Goal: Task Accomplishment & Management: Complete application form

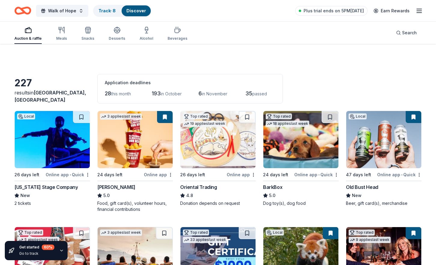
scroll to position [1380, 0]
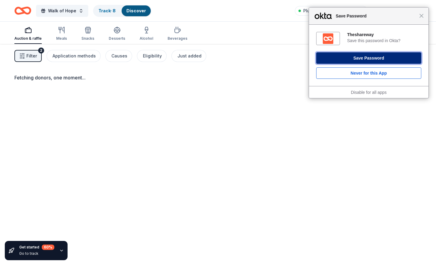
click at [362, 60] on button "Save Password" at bounding box center [368, 57] width 105 height 11
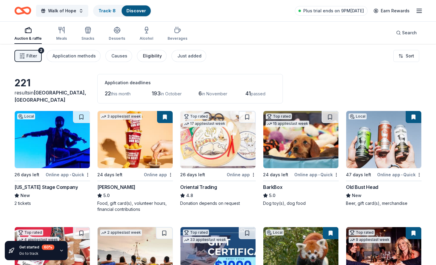
click at [151, 58] on div "Eligibility" at bounding box center [152, 55] width 19 height 7
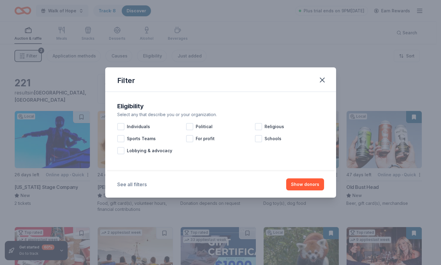
click at [135, 182] on button "See all filters" at bounding box center [131, 184] width 29 height 7
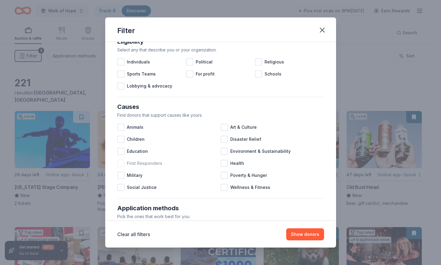
scroll to position [26, 0]
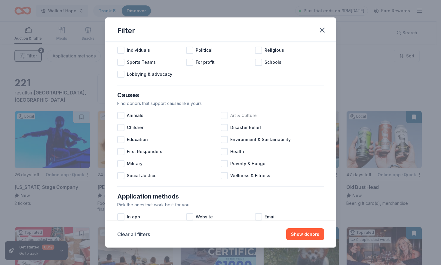
click at [221, 115] on div at bounding box center [223, 115] width 7 height 7
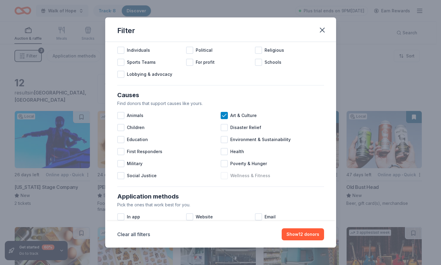
click at [222, 177] on div at bounding box center [223, 175] width 7 height 7
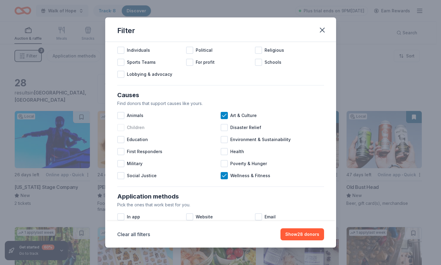
click at [122, 126] on div at bounding box center [120, 127] width 7 height 7
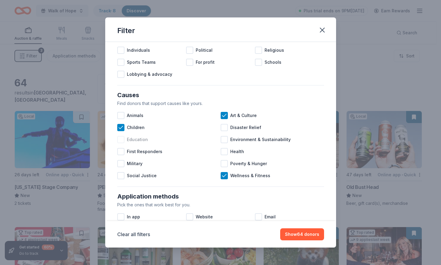
click at [120, 139] on div at bounding box center [120, 139] width 7 height 7
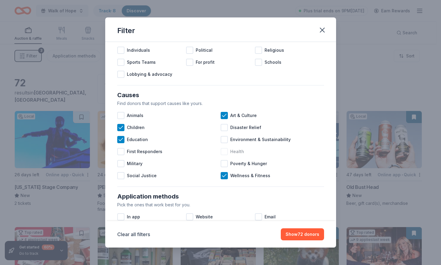
click at [222, 152] on div at bounding box center [223, 151] width 7 height 7
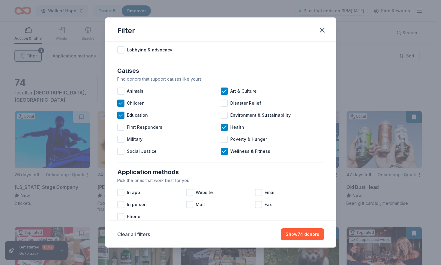
scroll to position [104, 0]
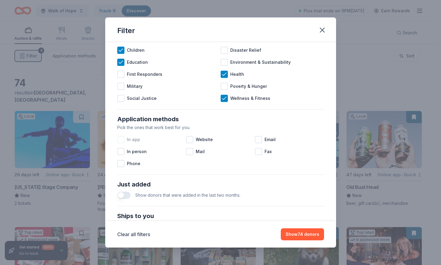
click at [121, 139] on div at bounding box center [120, 139] width 7 height 7
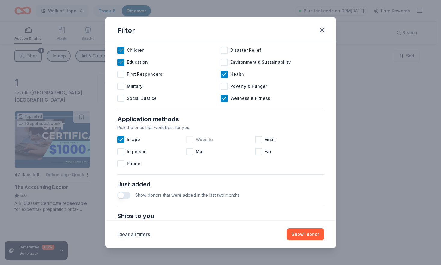
click at [190, 139] on div at bounding box center [189, 139] width 7 height 7
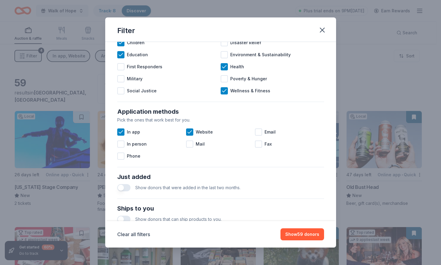
scroll to position [130, 0]
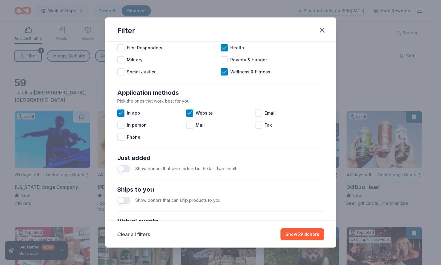
click at [123, 169] on button "button" at bounding box center [123, 168] width 13 height 7
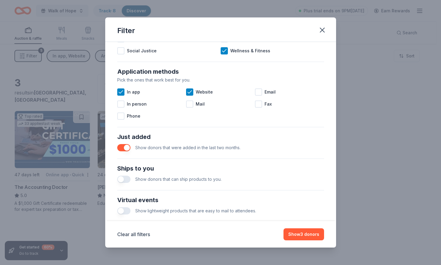
scroll to position [188, 0]
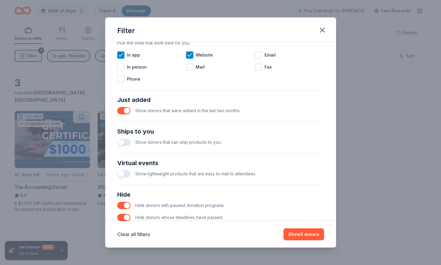
click at [122, 143] on button "button" at bounding box center [123, 141] width 13 height 7
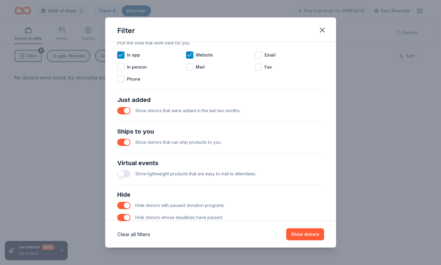
click at [125, 110] on button "button" at bounding box center [123, 110] width 13 height 7
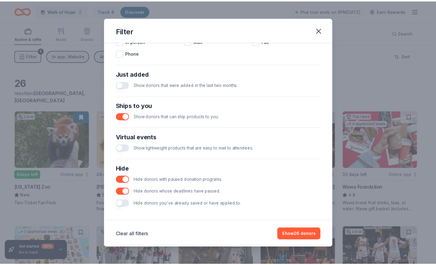
scroll to position [217, 0]
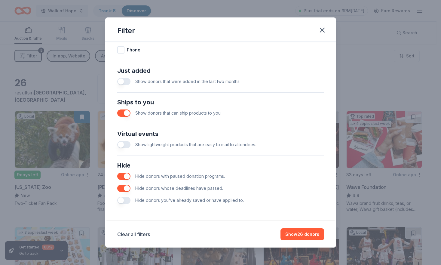
click at [123, 201] on button "button" at bounding box center [123, 199] width 13 height 7
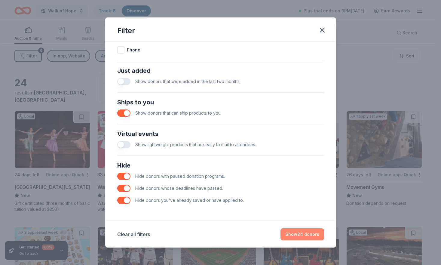
click at [305, 236] on button "Show 24 donors" at bounding box center [302, 234] width 44 height 12
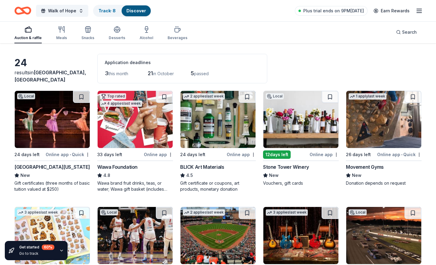
scroll to position [25, 0]
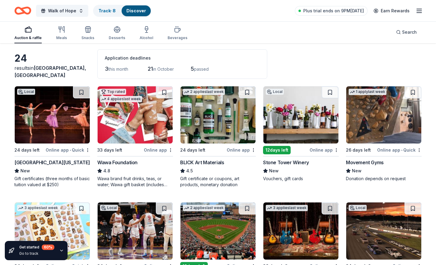
click at [300, 163] on div "Stone Tower Winery" at bounding box center [286, 162] width 46 height 7
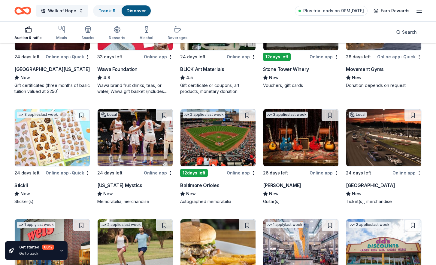
scroll to position [119, 0]
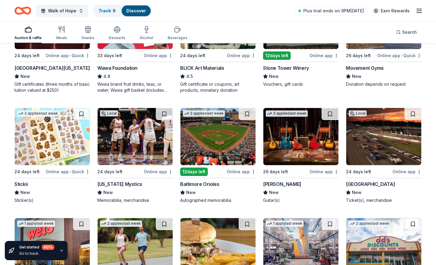
click at [272, 185] on div "Gibson" at bounding box center [282, 183] width 38 height 7
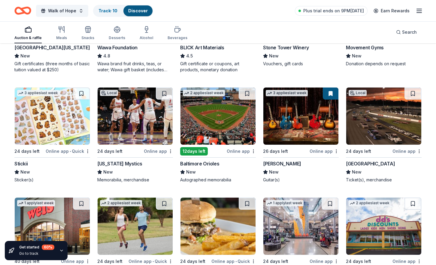
scroll to position [160, 0]
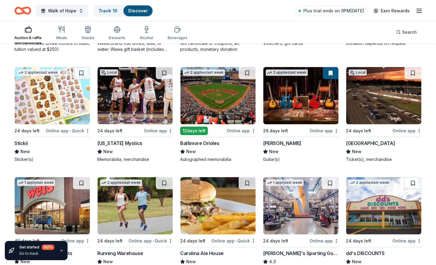
click at [370, 144] on div "Richmond Raceway" at bounding box center [370, 142] width 49 height 7
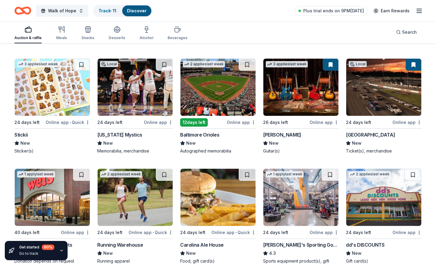
scroll to position [181, 0]
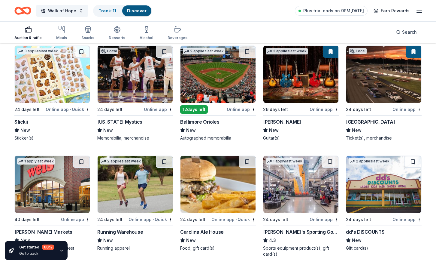
click at [211, 122] on div "Baltimore Orioles" at bounding box center [199, 121] width 39 height 7
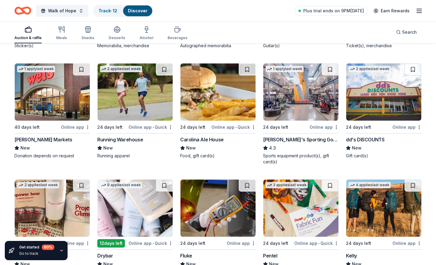
scroll to position [301, 0]
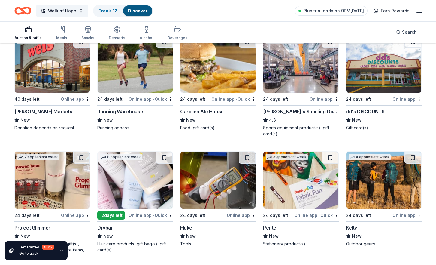
click at [132, 198] on img at bounding box center [135, 179] width 75 height 57
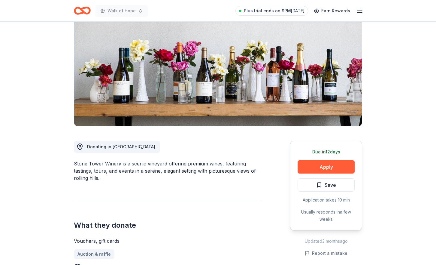
scroll to position [188, 0]
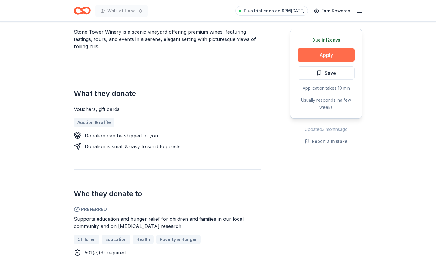
click at [337, 56] on button "Apply" at bounding box center [326, 54] width 57 height 13
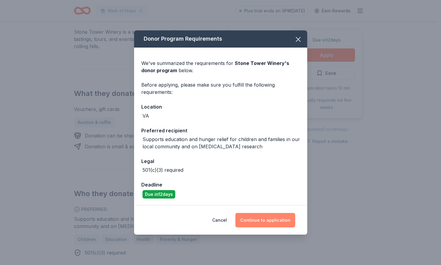
click at [268, 223] on button "Continue to application" at bounding box center [265, 220] width 60 height 14
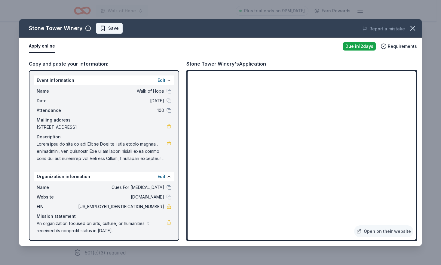
click at [107, 29] on span "Save" at bounding box center [109, 28] width 19 height 7
click at [412, 28] on icon "button" at bounding box center [412, 28] width 4 height 4
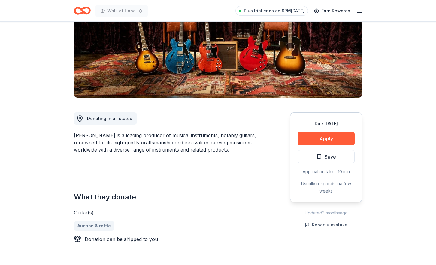
scroll to position [105, 0]
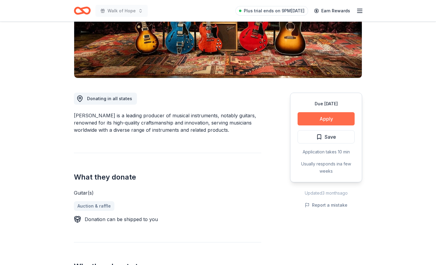
click at [331, 121] on button "Apply" at bounding box center [326, 118] width 57 height 13
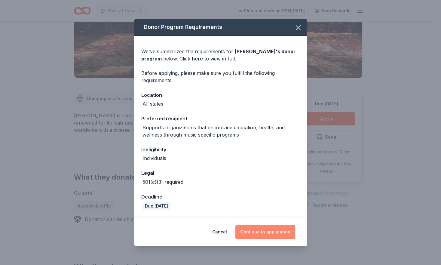
click at [264, 231] on button "Continue to application" at bounding box center [265, 231] width 60 height 14
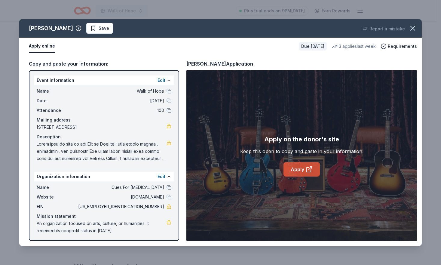
click at [305, 171] on link "Apply" at bounding box center [301, 169] width 36 height 14
click at [90, 29] on span "Save" at bounding box center [99, 28] width 19 height 7
click at [415, 29] on icon "button" at bounding box center [412, 28] width 8 height 8
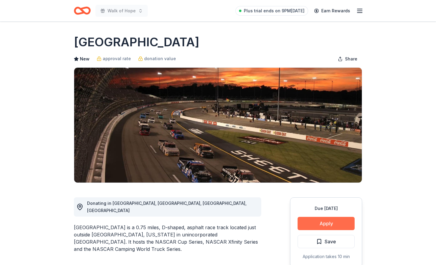
click at [330, 224] on button "Apply" at bounding box center [326, 223] width 57 height 13
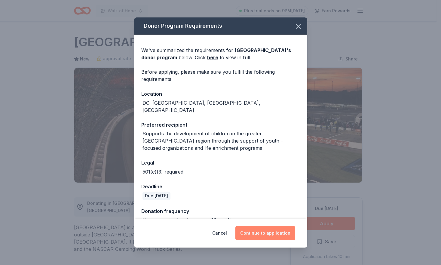
click at [265, 234] on button "Continue to application" at bounding box center [265, 233] width 60 height 14
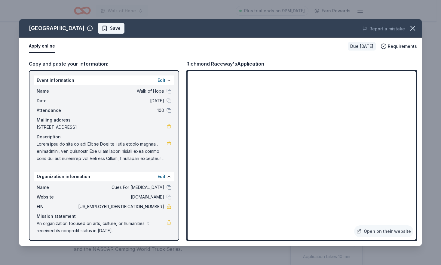
click at [110, 28] on span "Save" at bounding box center [115, 28] width 11 height 7
click at [409, 27] on icon "button" at bounding box center [412, 28] width 8 height 8
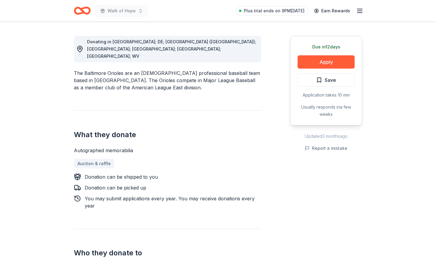
scroll to position [157, 0]
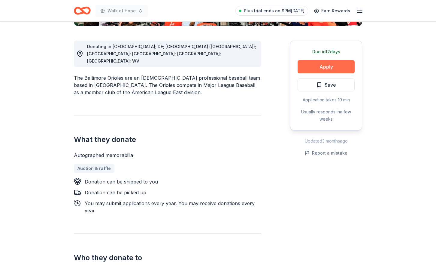
click at [321, 71] on button "Apply" at bounding box center [326, 66] width 57 height 13
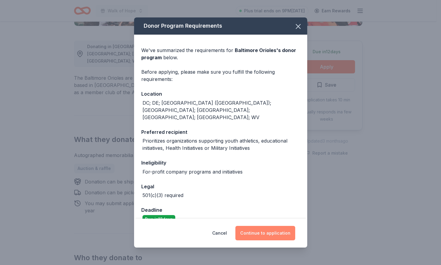
click at [256, 236] on button "Continue to application" at bounding box center [265, 233] width 60 height 14
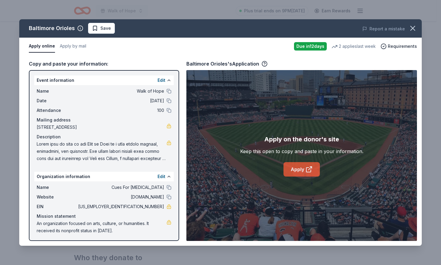
click at [290, 172] on link "Apply" at bounding box center [301, 169] width 36 height 14
click at [106, 29] on span "Save" at bounding box center [105, 28] width 11 height 7
click at [412, 26] on icon "button" at bounding box center [412, 28] width 8 height 8
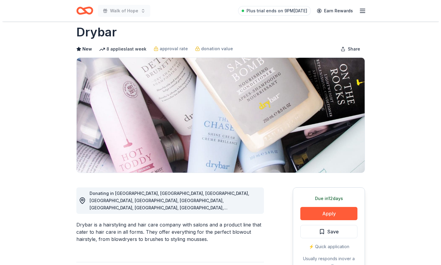
scroll to position [35, 0]
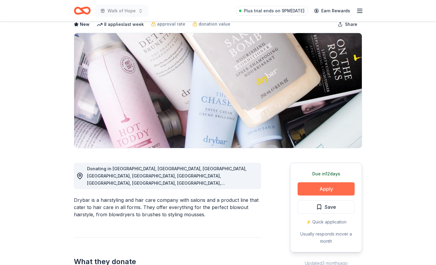
click at [328, 189] on button "Apply" at bounding box center [326, 188] width 57 height 13
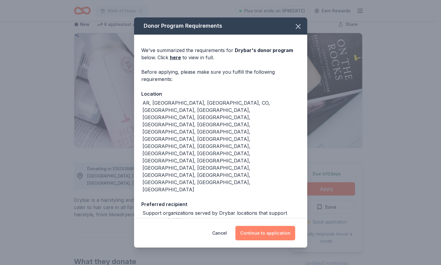
click at [276, 226] on button "Continue to application" at bounding box center [265, 233] width 60 height 14
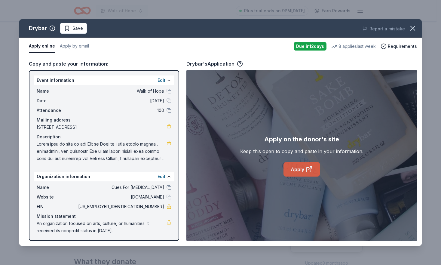
click at [296, 168] on link "Apply" at bounding box center [301, 169] width 36 height 14
